Goal: Obtain resource: Download file/media

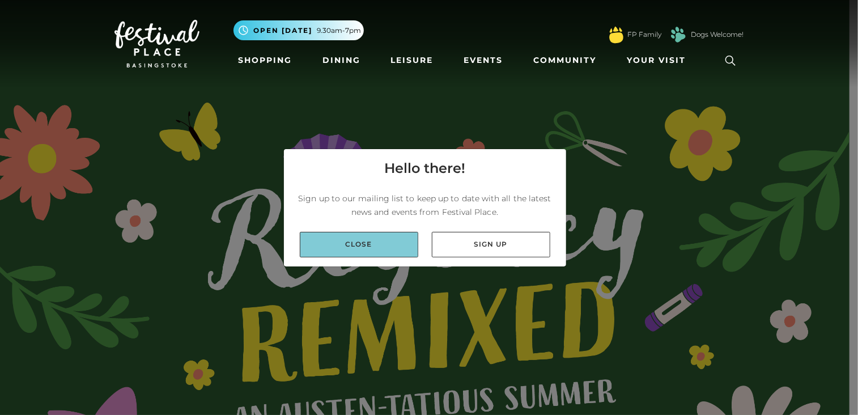
click at [399, 240] on link "Close" at bounding box center [359, 245] width 118 height 26
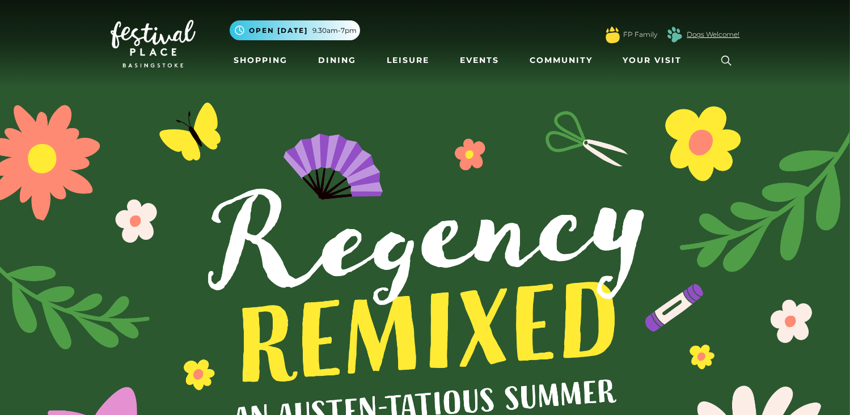
click at [694, 39] on link "Dogs Welcome!" at bounding box center [713, 34] width 53 height 10
click at [657, 63] on span "Your Visit" at bounding box center [652, 60] width 59 height 12
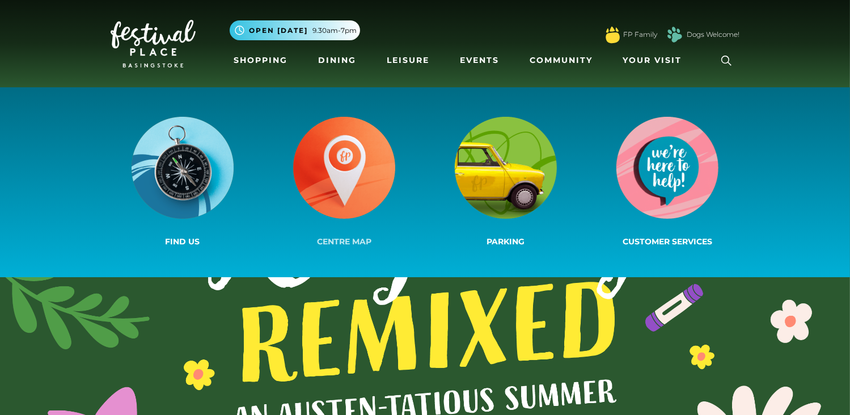
click at [354, 180] on img at bounding box center [344, 168] width 102 height 102
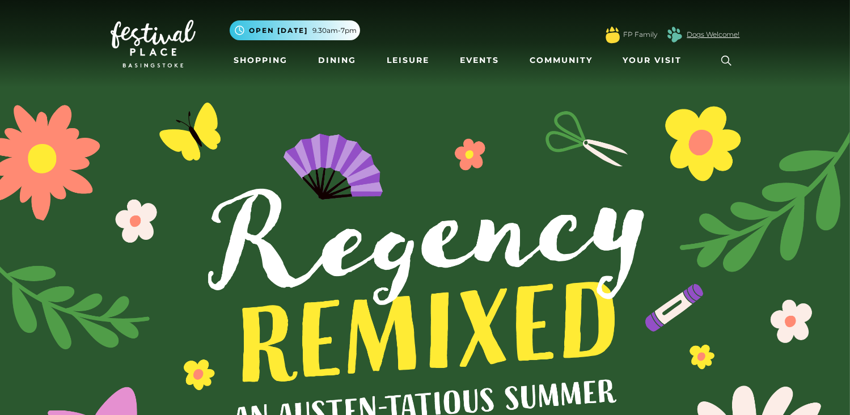
click at [702, 32] on link "Dogs Welcome!" at bounding box center [713, 34] width 53 height 10
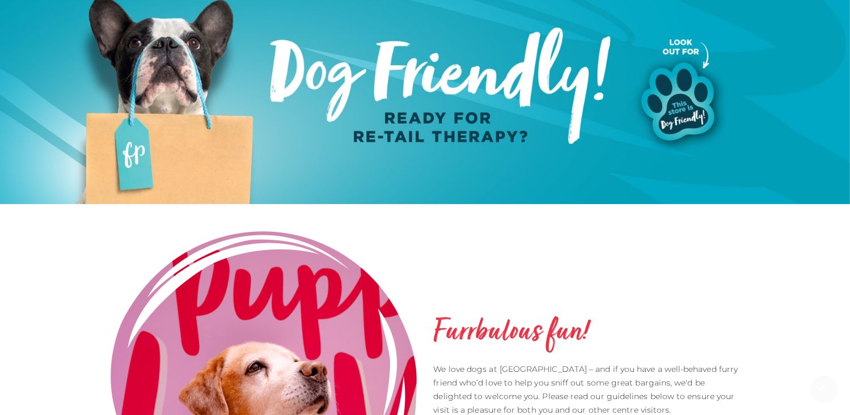
scroll to position [227, 0]
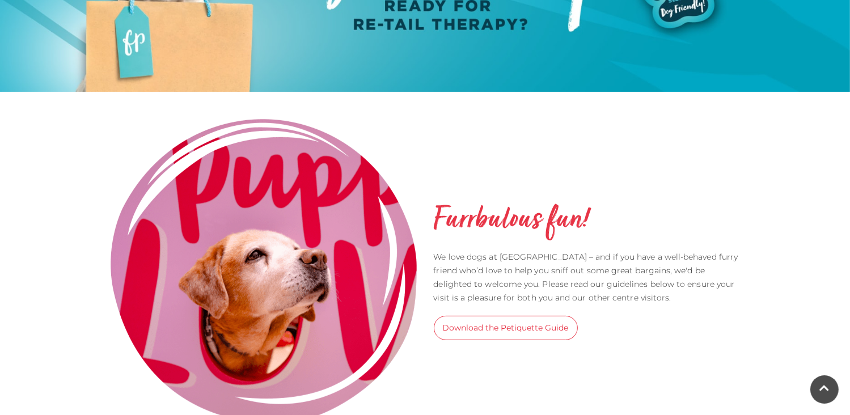
click at [467, 317] on link "Download the Petiquette Guide" at bounding box center [506, 328] width 144 height 24
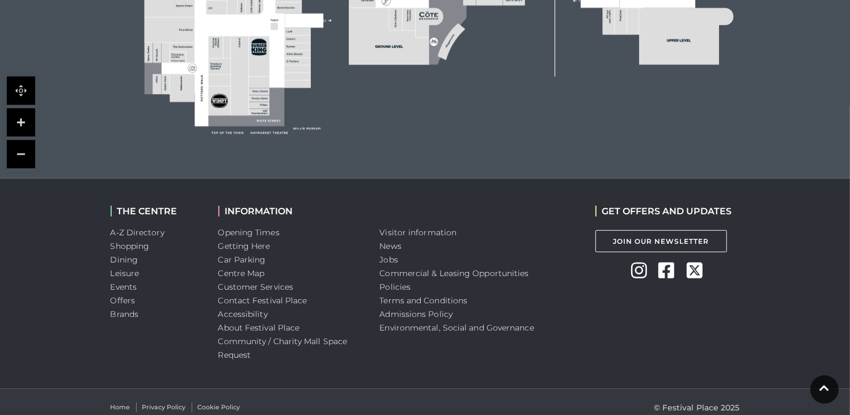
scroll to position [623, 0]
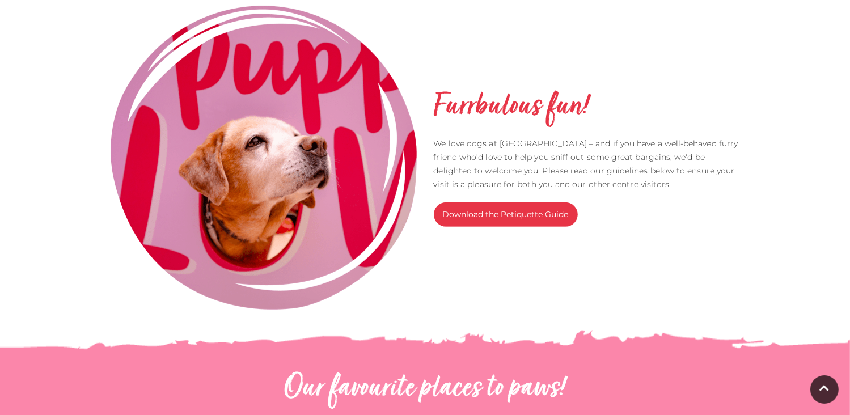
scroll to position [340, 0]
